Goal: Find contact information: Find contact information

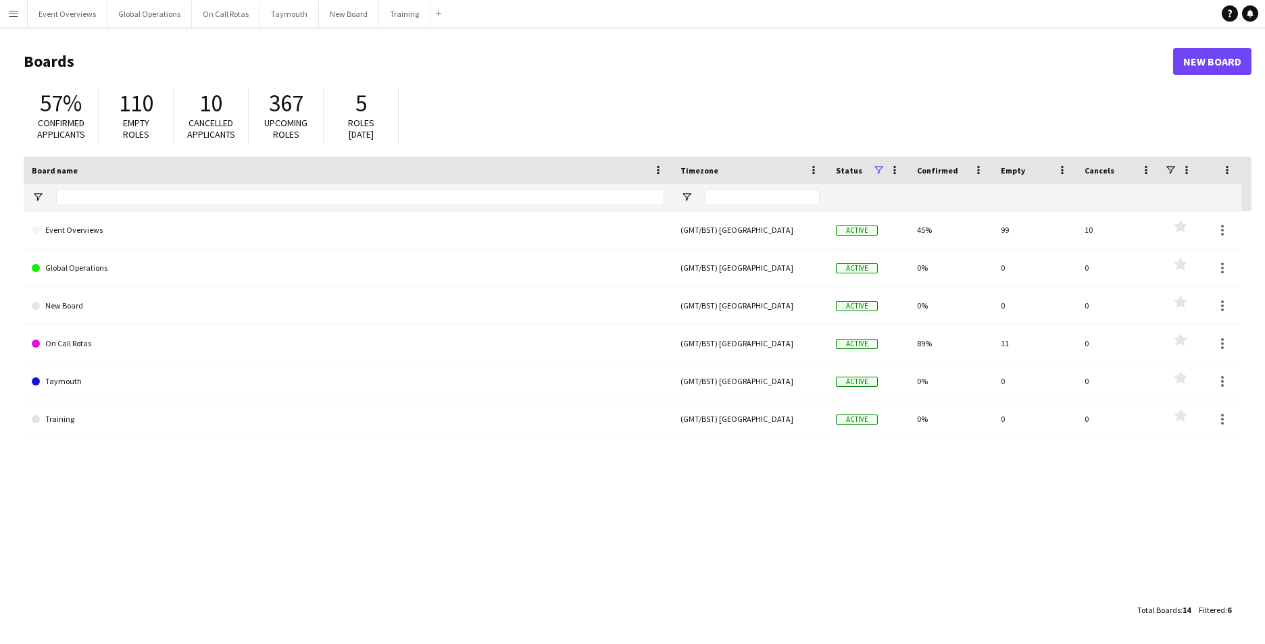
click at [6, 11] on button "Menu" at bounding box center [13, 13] width 27 height 27
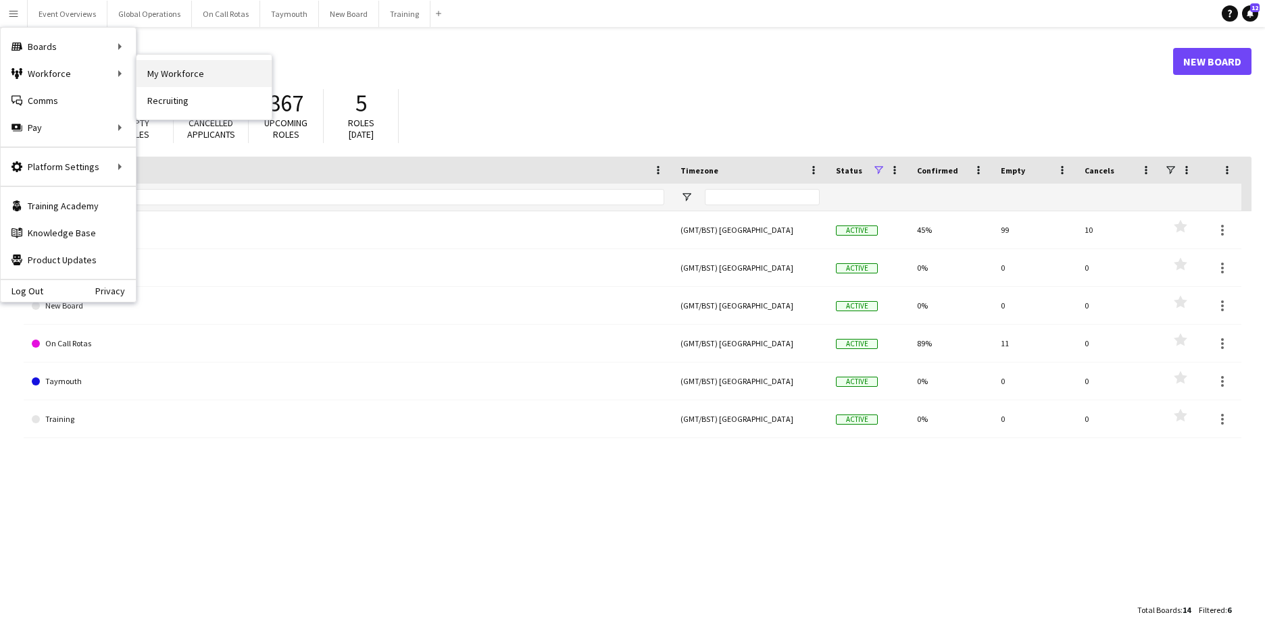
click at [180, 77] on link "My Workforce" at bounding box center [203, 73] width 135 height 27
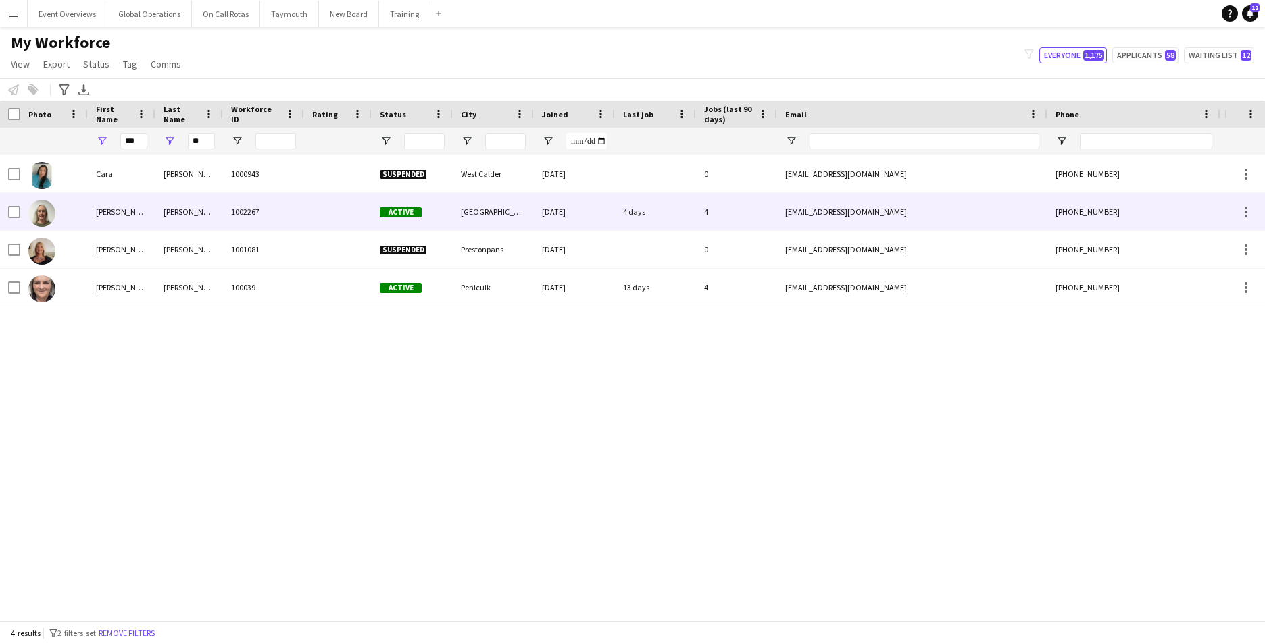
click at [105, 210] on div "[PERSON_NAME]" at bounding box center [122, 211] width 68 height 37
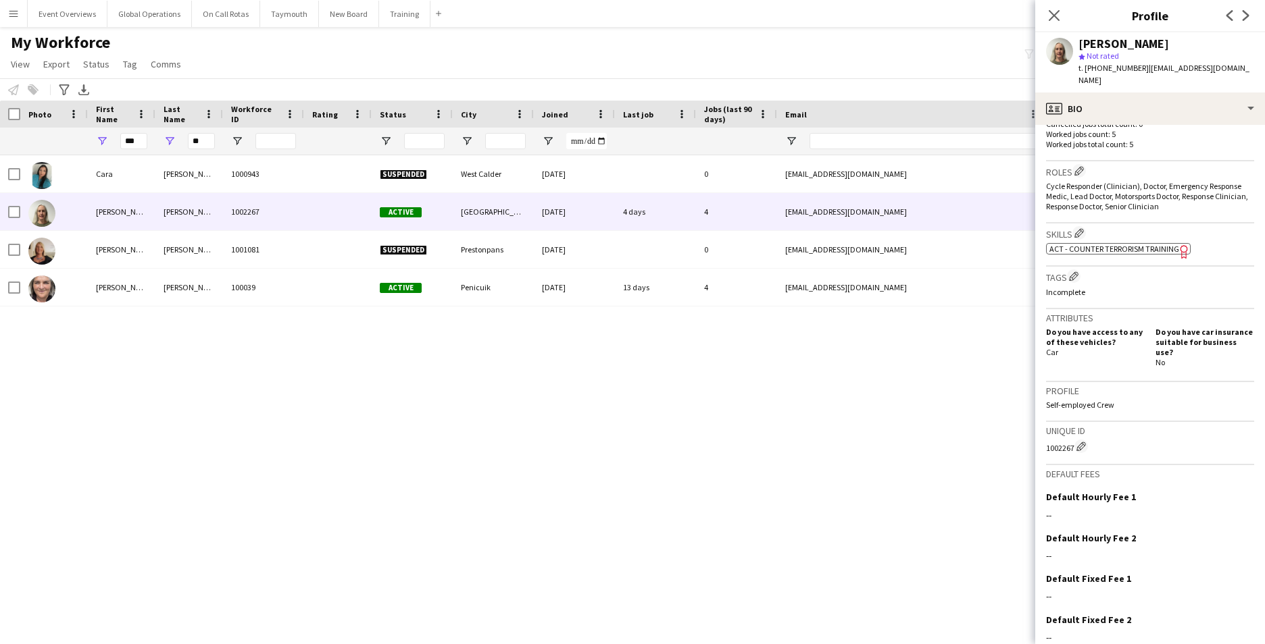
scroll to position [442, 0]
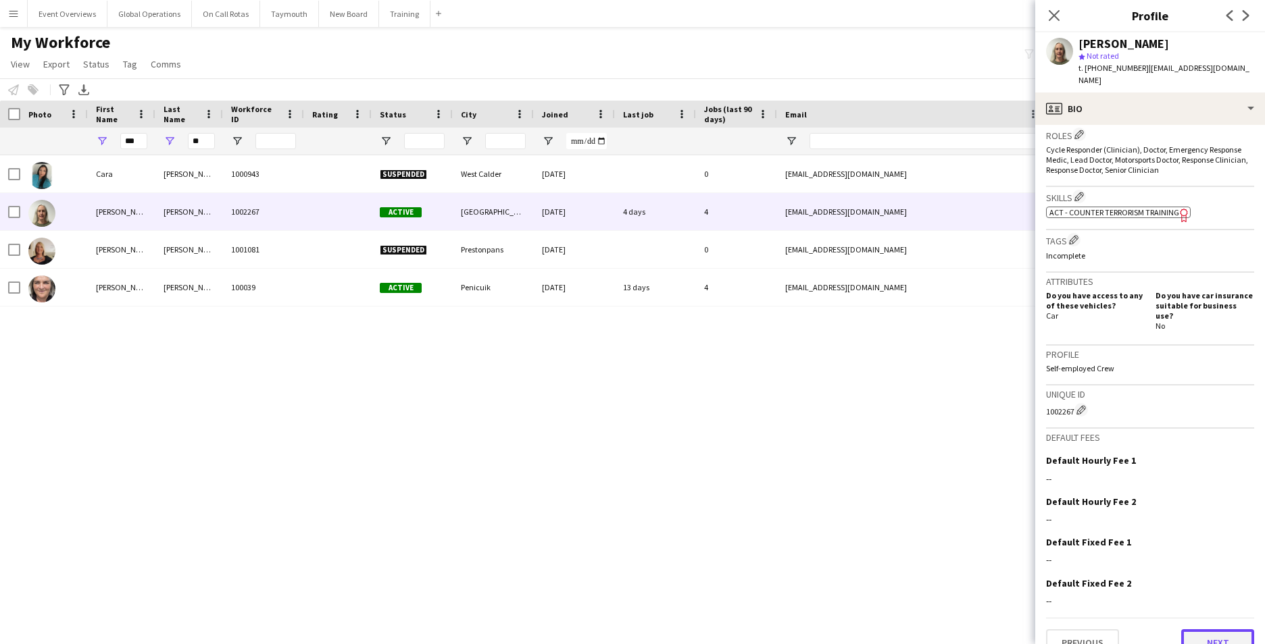
click at [1219, 630] on button "Next" at bounding box center [1217, 643] width 73 height 27
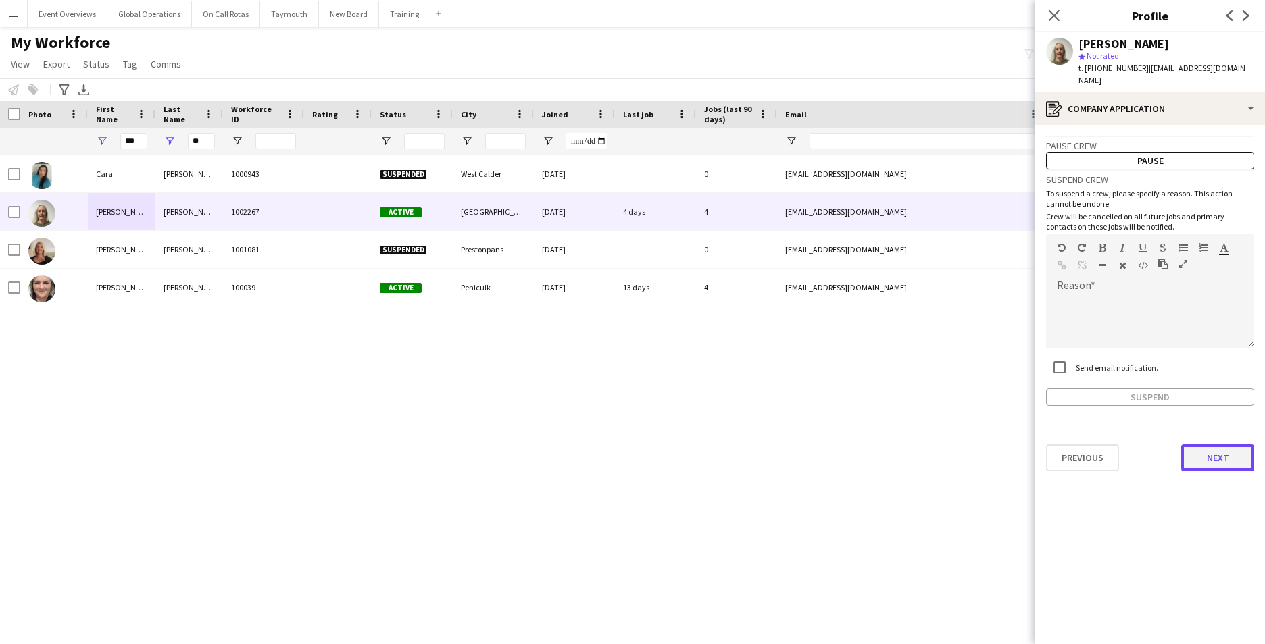
click at [1211, 445] on button "Next" at bounding box center [1217, 458] width 73 height 27
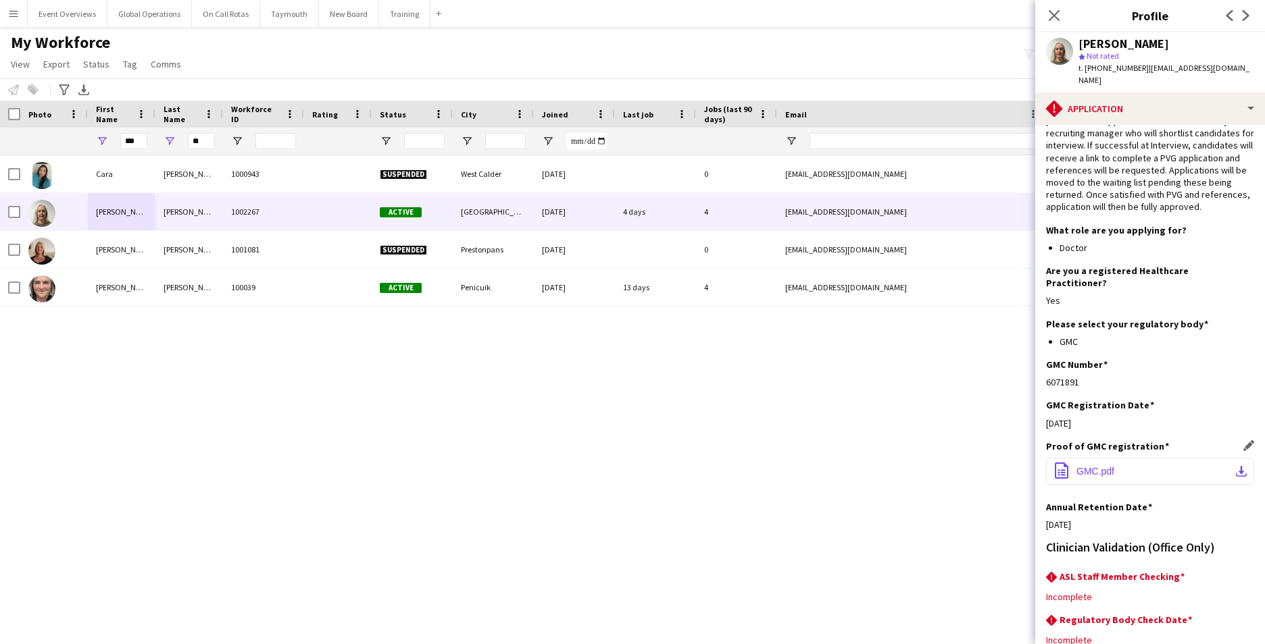
scroll to position [110, 0]
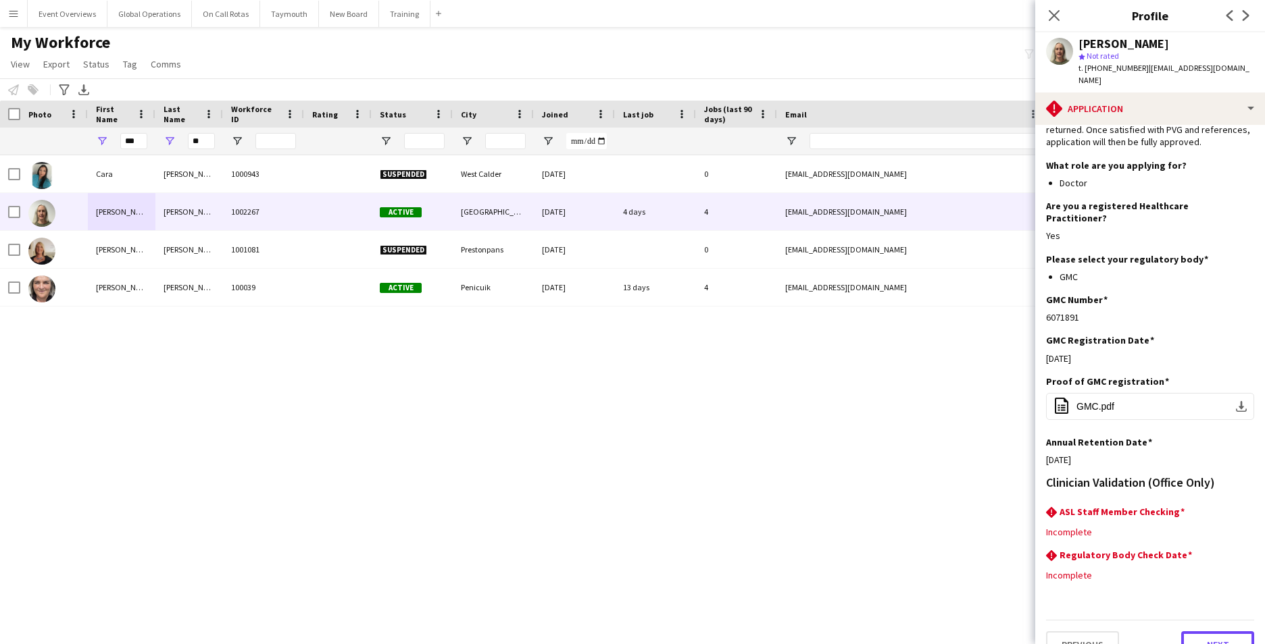
click at [1204, 632] on button "Next" at bounding box center [1217, 645] width 73 height 27
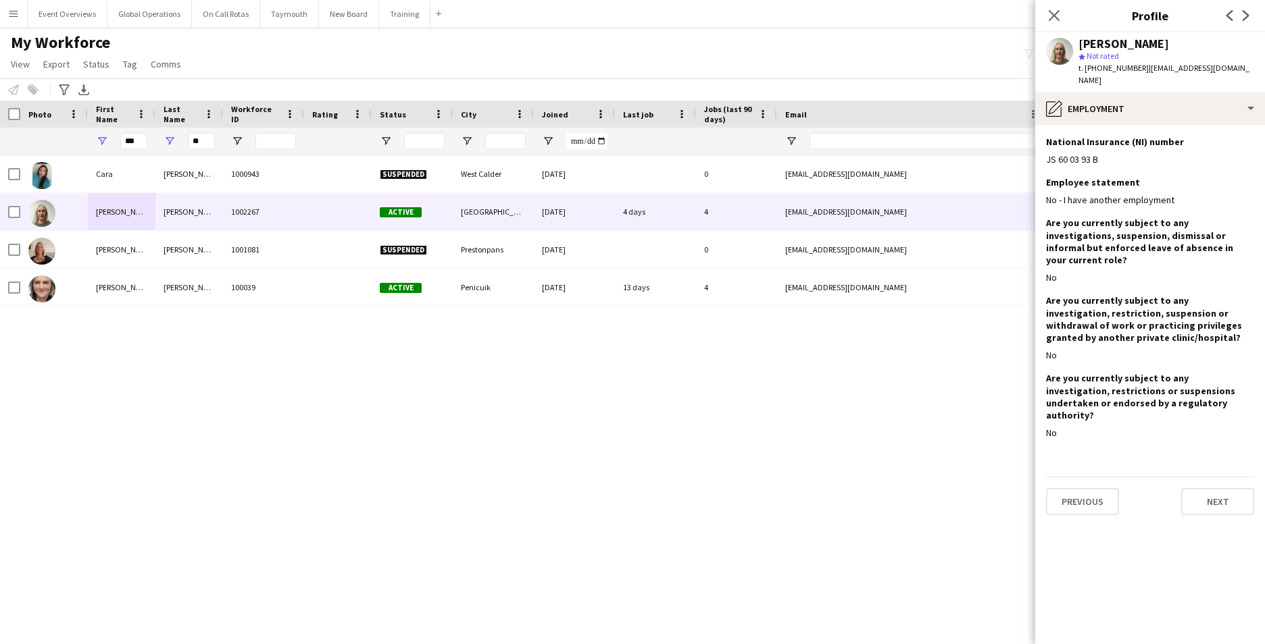
scroll to position [0, 0]
click at [1223, 488] on button "Next" at bounding box center [1217, 501] width 73 height 27
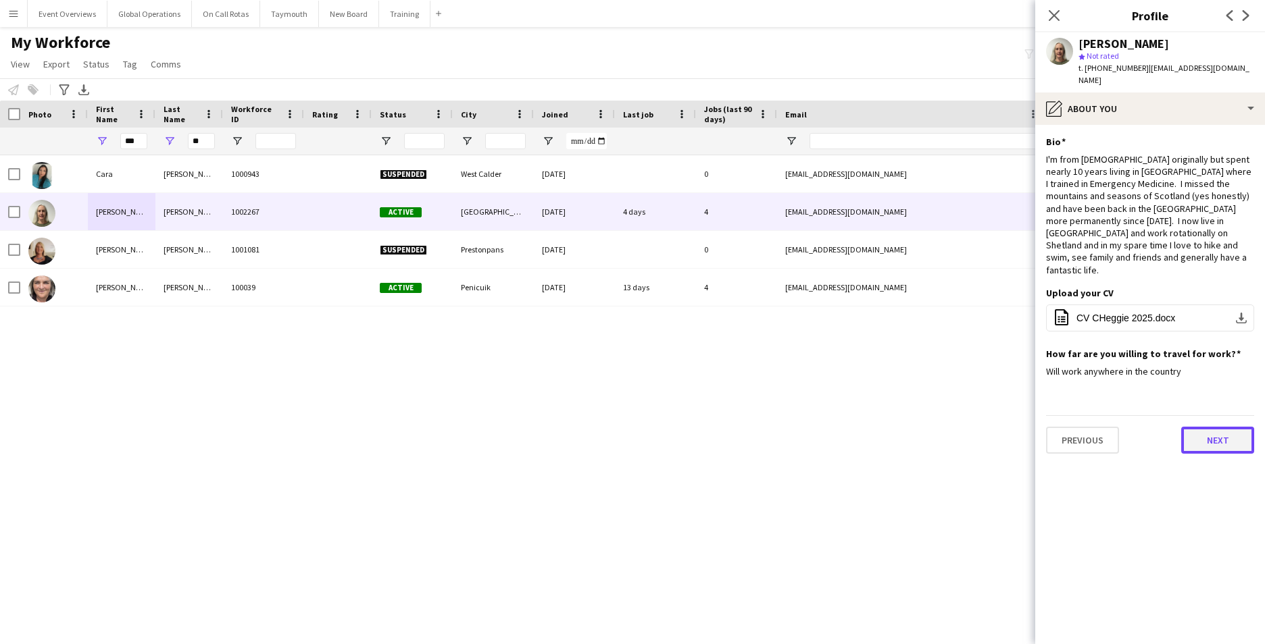
click at [1213, 427] on button "Next" at bounding box center [1217, 440] width 73 height 27
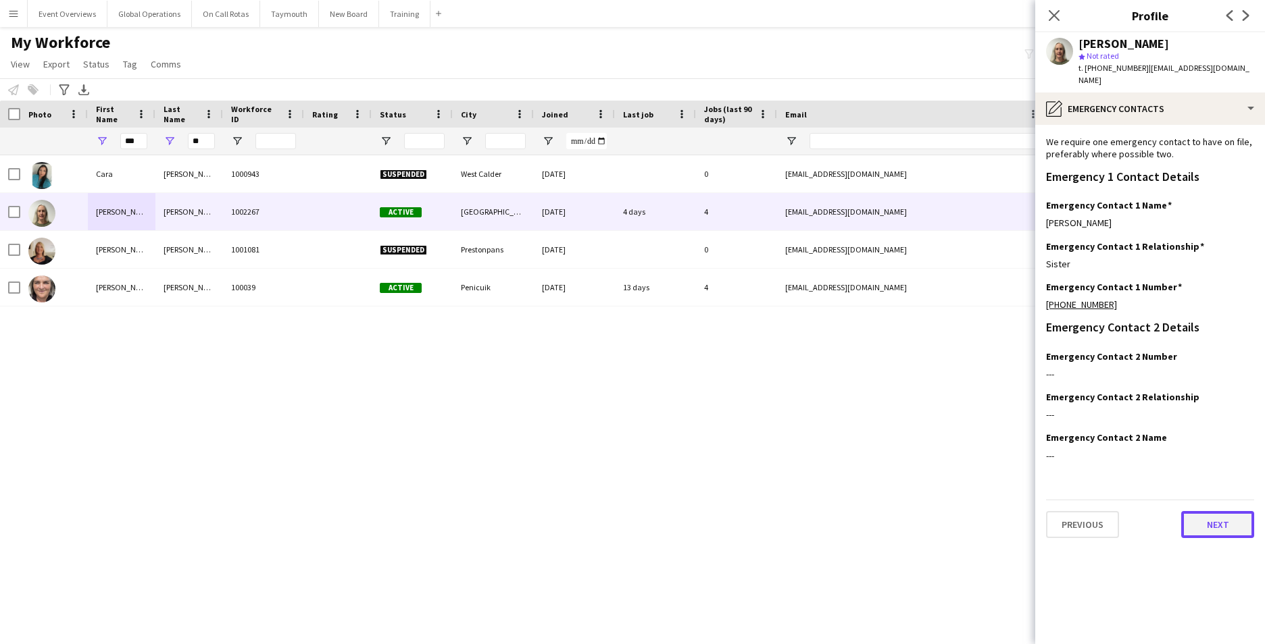
click at [1236, 511] on button "Next" at bounding box center [1217, 524] width 73 height 27
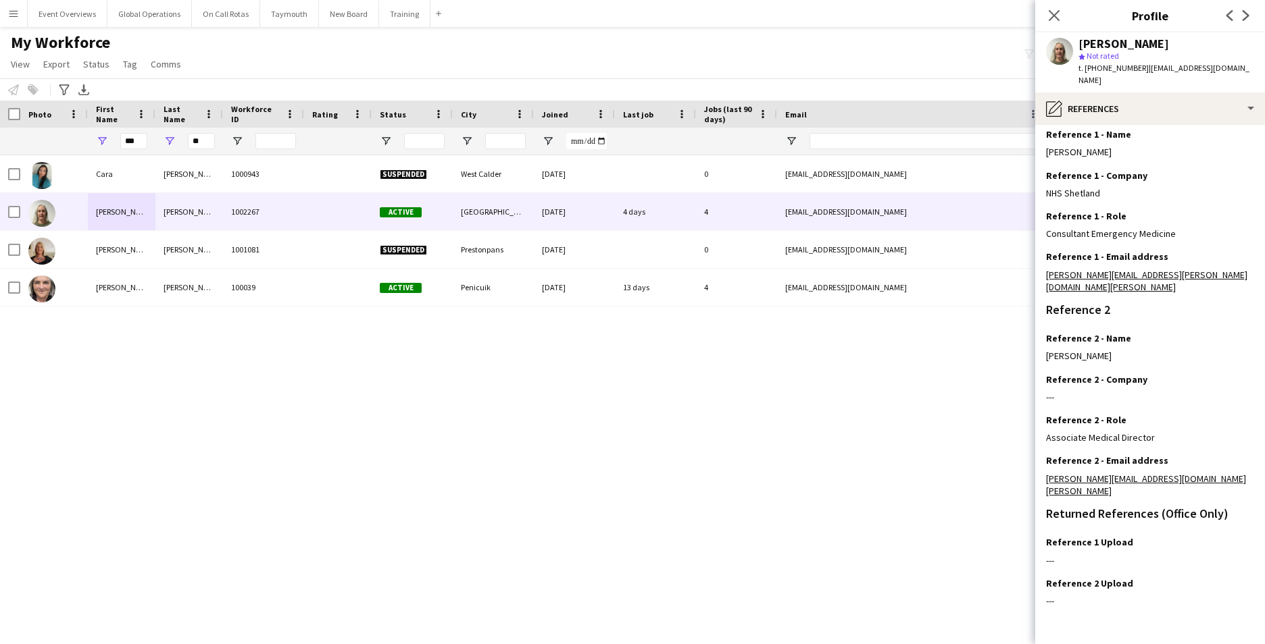
scroll to position [161, 0]
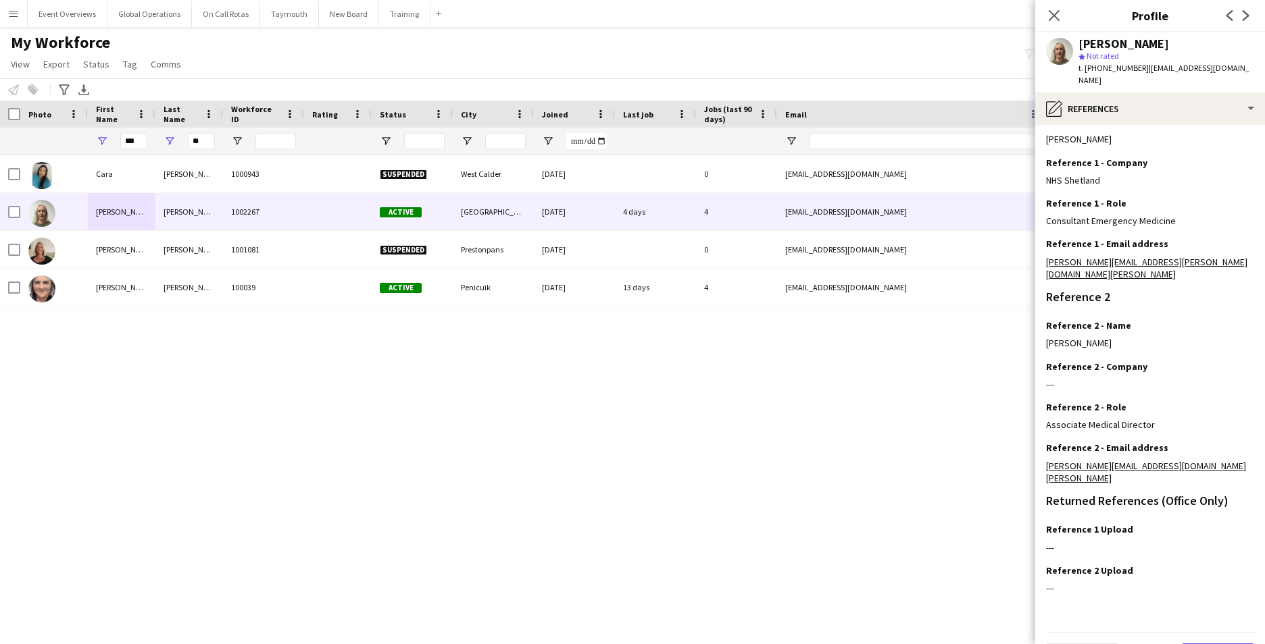
drag, startPoint x: 1244, startPoint y: 500, endPoint x: 1205, endPoint y: 625, distance: 131.2
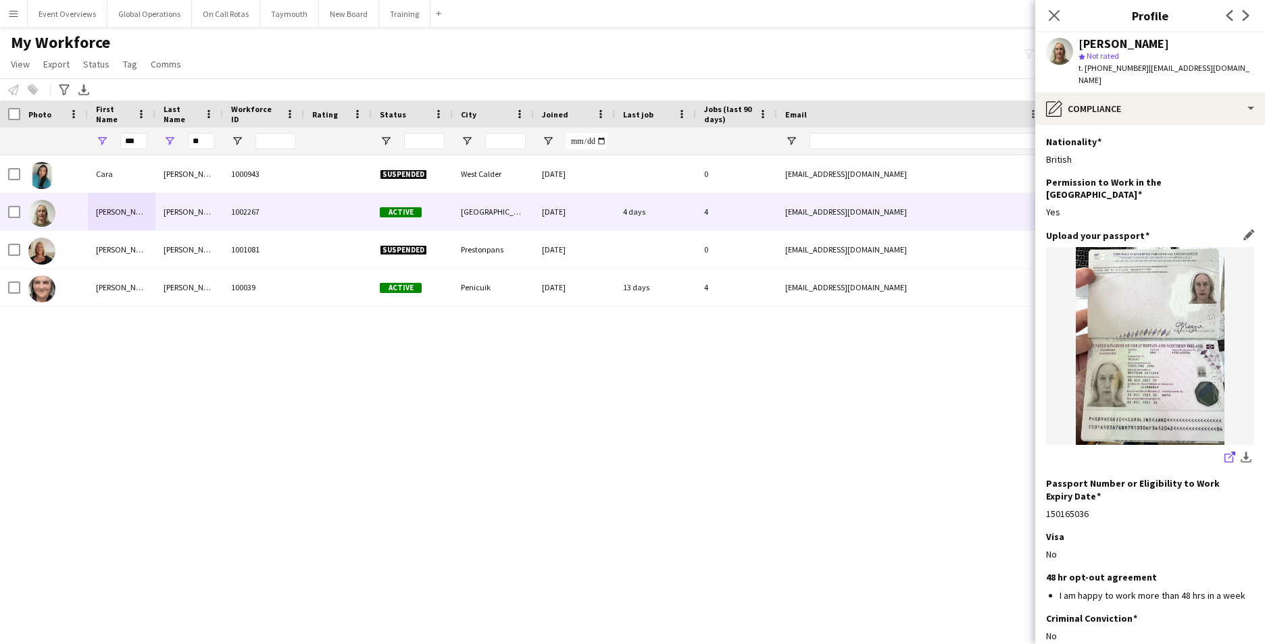
click at [1224, 452] on icon "share-external-link-1" at bounding box center [1229, 457] width 11 height 11
click at [136, 142] on input "***" at bounding box center [133, 141] width 27 height 16
type input "*"
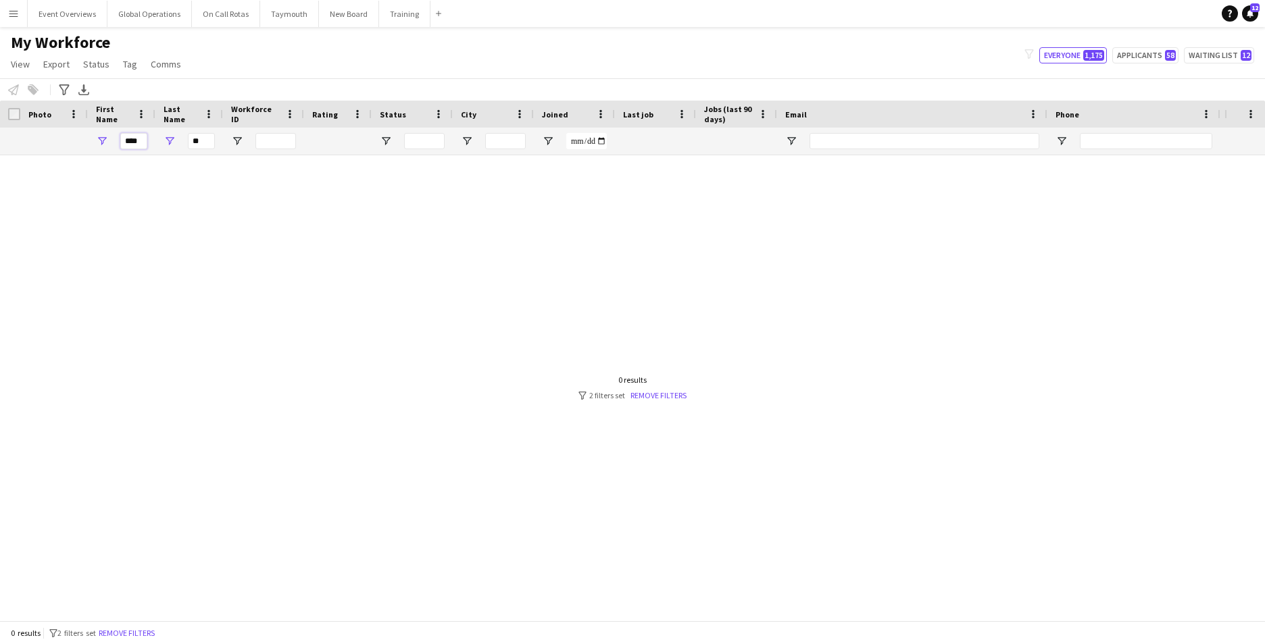
type input "****"
click at [207, 141] on input "**" at bounding box center [201, 141] width 27 height 16
type input "*"
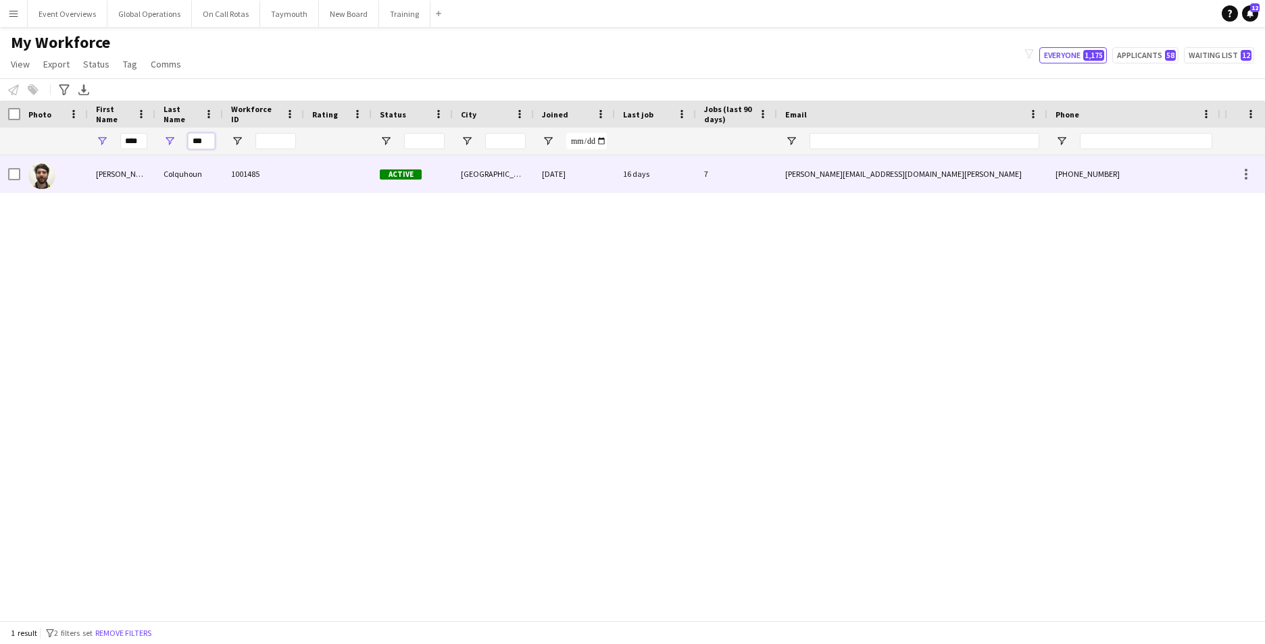
type input "***"
click at [101, 176] on div "[PERSON_NAME]" at bounding box center [122, 173] width 68 height 37
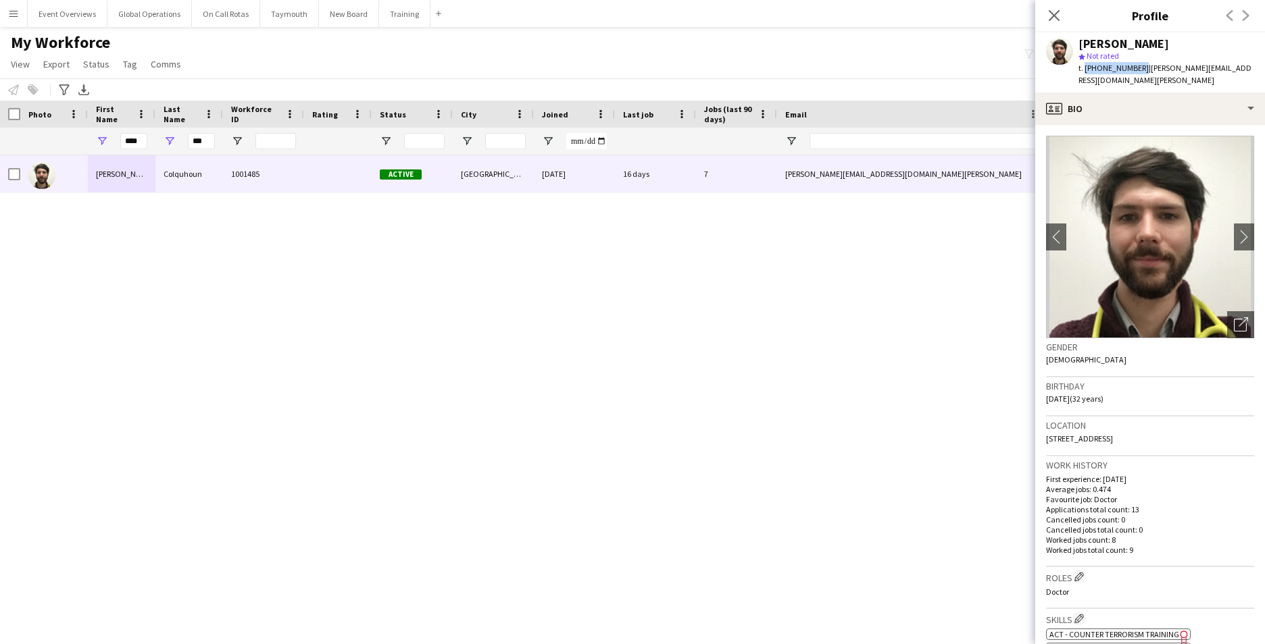
drag, startPoint x: 1138, startPoint y: 71, endPoint x: 1083, endPoint y: 72, distance: 54.7
click at [1083, 72] on span "t. [PHONE_NUMBER]" at bounding box center [1113, 68] width 70 height 10
copy span "[PHONE_NUMBER]"
